Goal: Communication & Community: Participate in discussion

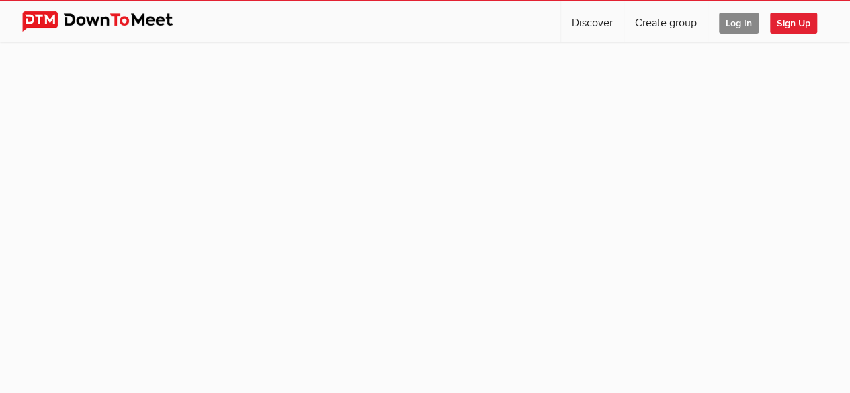
click at [738, 25] on span "Log In" at bounding box center [739, 23] width 40 height 21
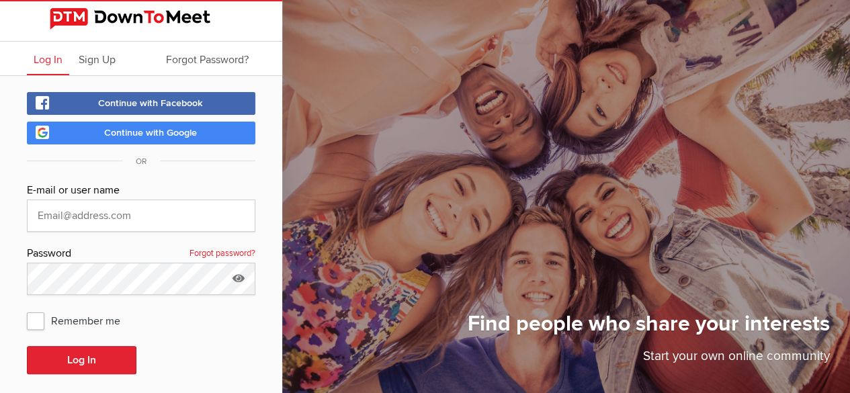
click at [181, 127] on span "Continue with Google" at bounding box center [150, 132] width 93 height 11
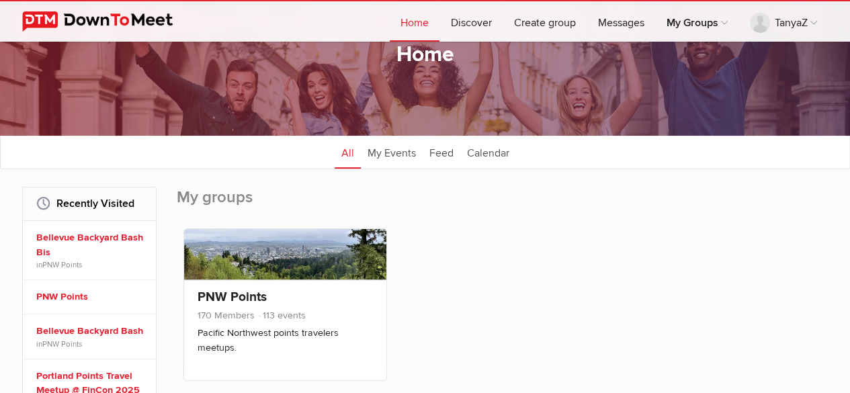
scroll to position [134, 0]
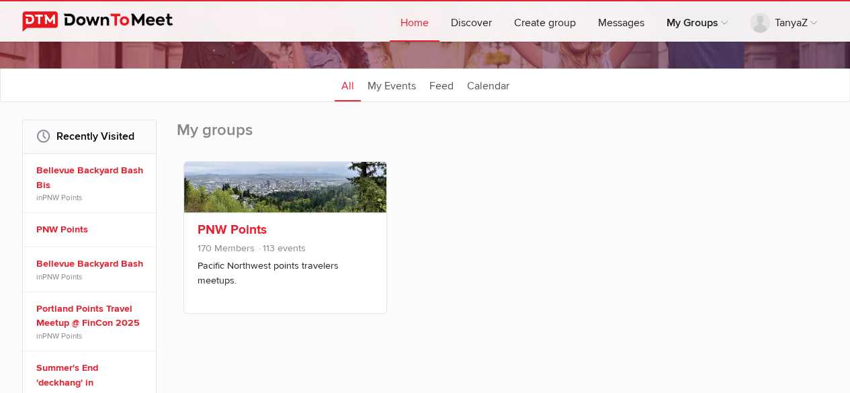
click at [239, 226] on link "PNW Points" at bounding box center [232, 230] width 69 height 16
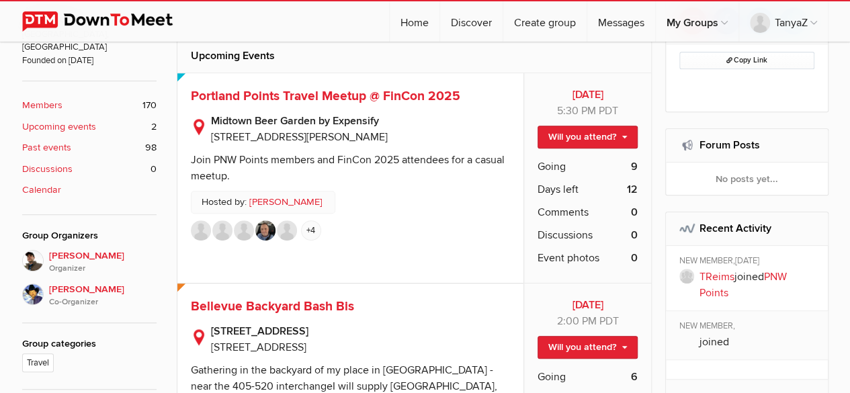
scroll to position [403, 0]
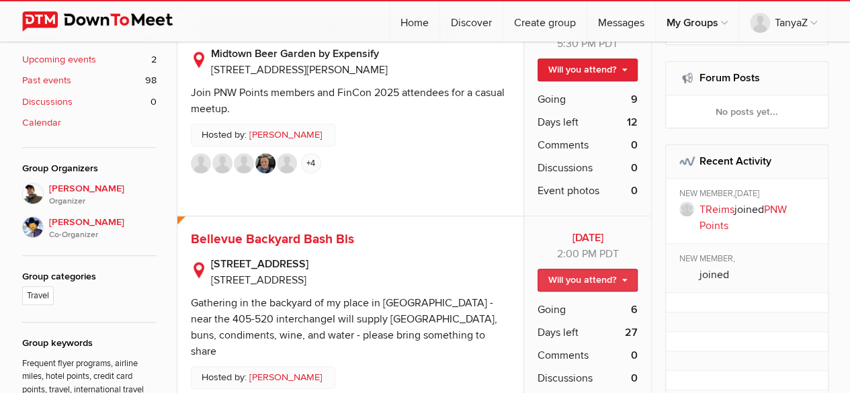
click at [631, 269] on link "Will you attend?" at bounding box center [587, 280] width 100 height 23
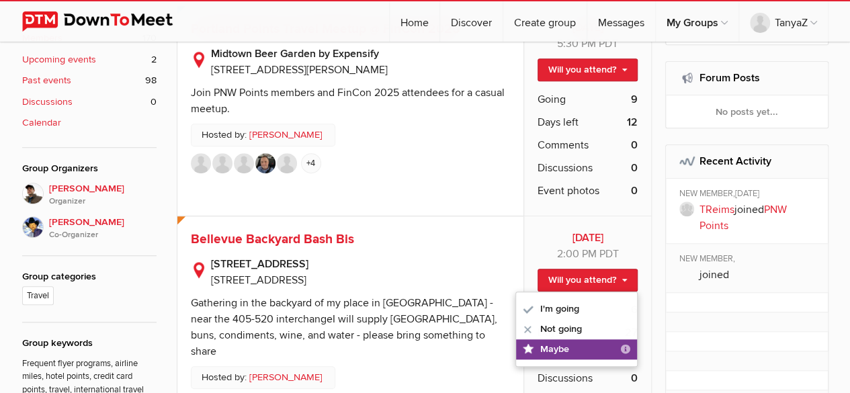
click at [589, 349] on link "Maybe "Maybe" doesn't reserve your spot. It allows you to follow the event; you…" at bounding box center [576, 349] width 121 height 20
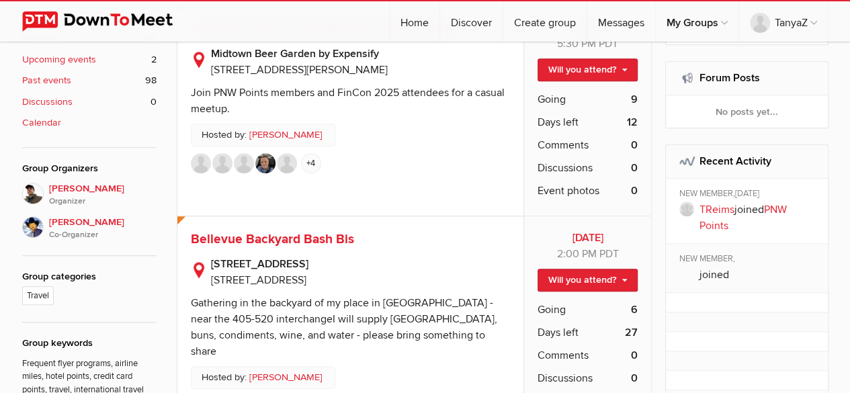
scroll to position [470, 0]
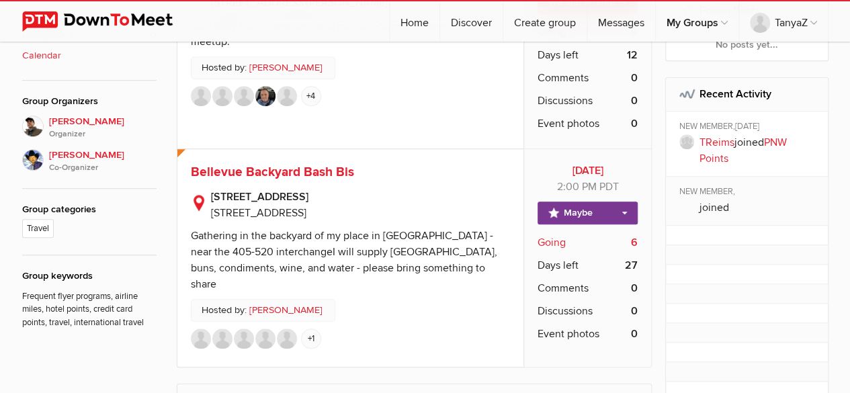
click at [556, 240] on span "Going" at bounding box center [551, 242] width 28 height 16
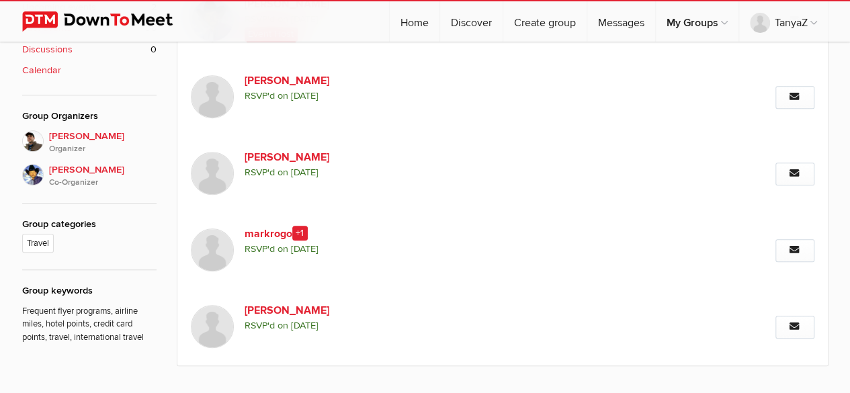
scroll to position [254, 0]
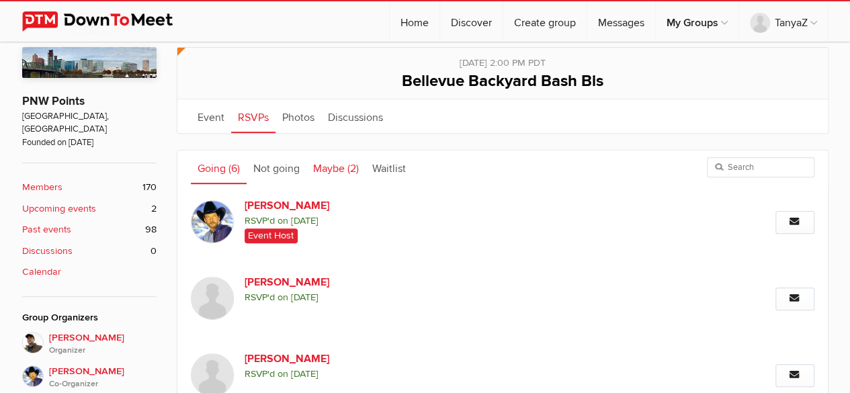
click at [341, 170] on link "Maybe (2)" at bounding box center [335, 167] width 59 height 34
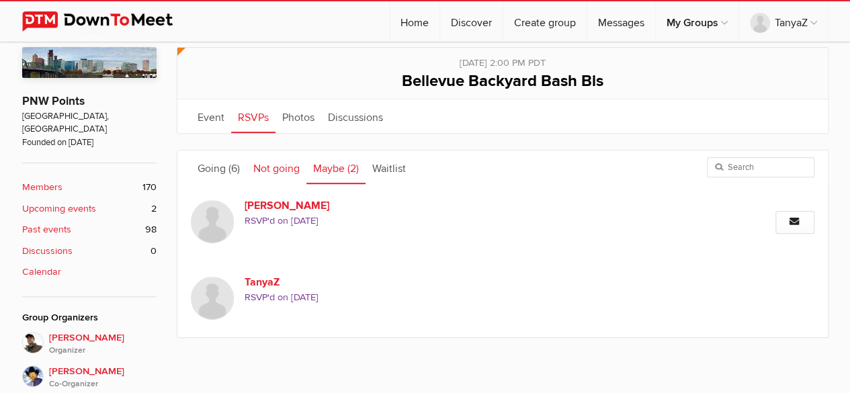
click at [283, 165] on link "Not going" at bounding box center [277, 167] width 60 height 34
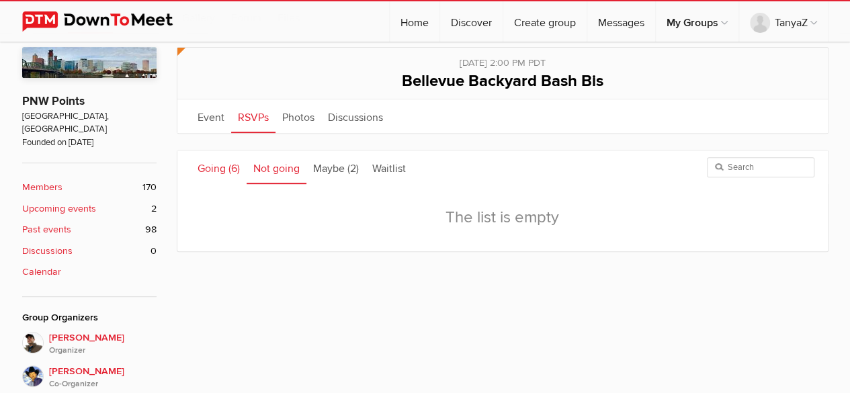
click at [210, 165] on link "Going (6)" at bounding box center [219, 167] width 56 height 34
